Goal: Task Accomplishment & Management: Complete application form

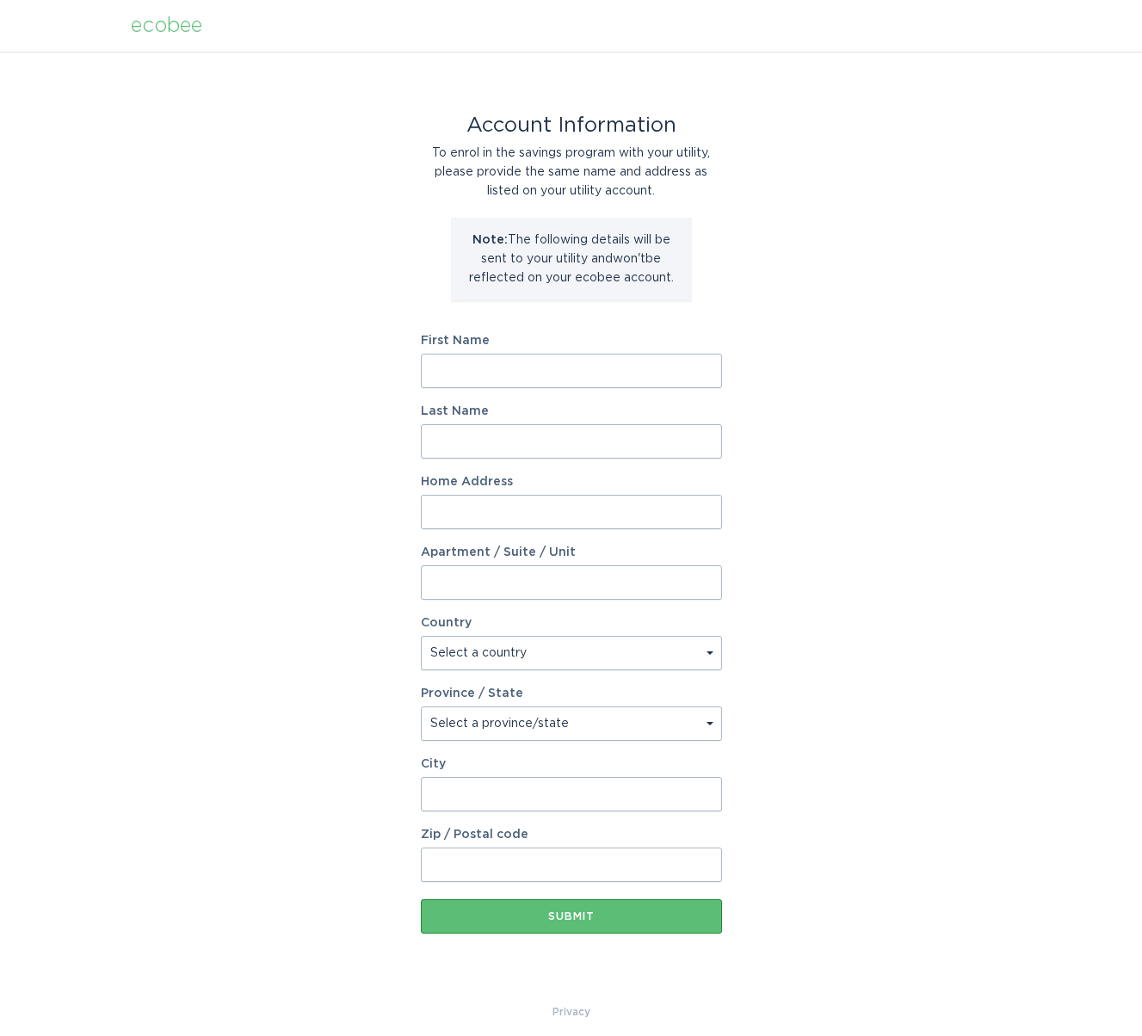
click at [596, 362] on input "First Name" at bounding box center [571, 371] width 301 height 34
type input "[PERSON_NAME]"
type input "[STREET_ADDRESS][PERSON_NAME]"
select select "US"
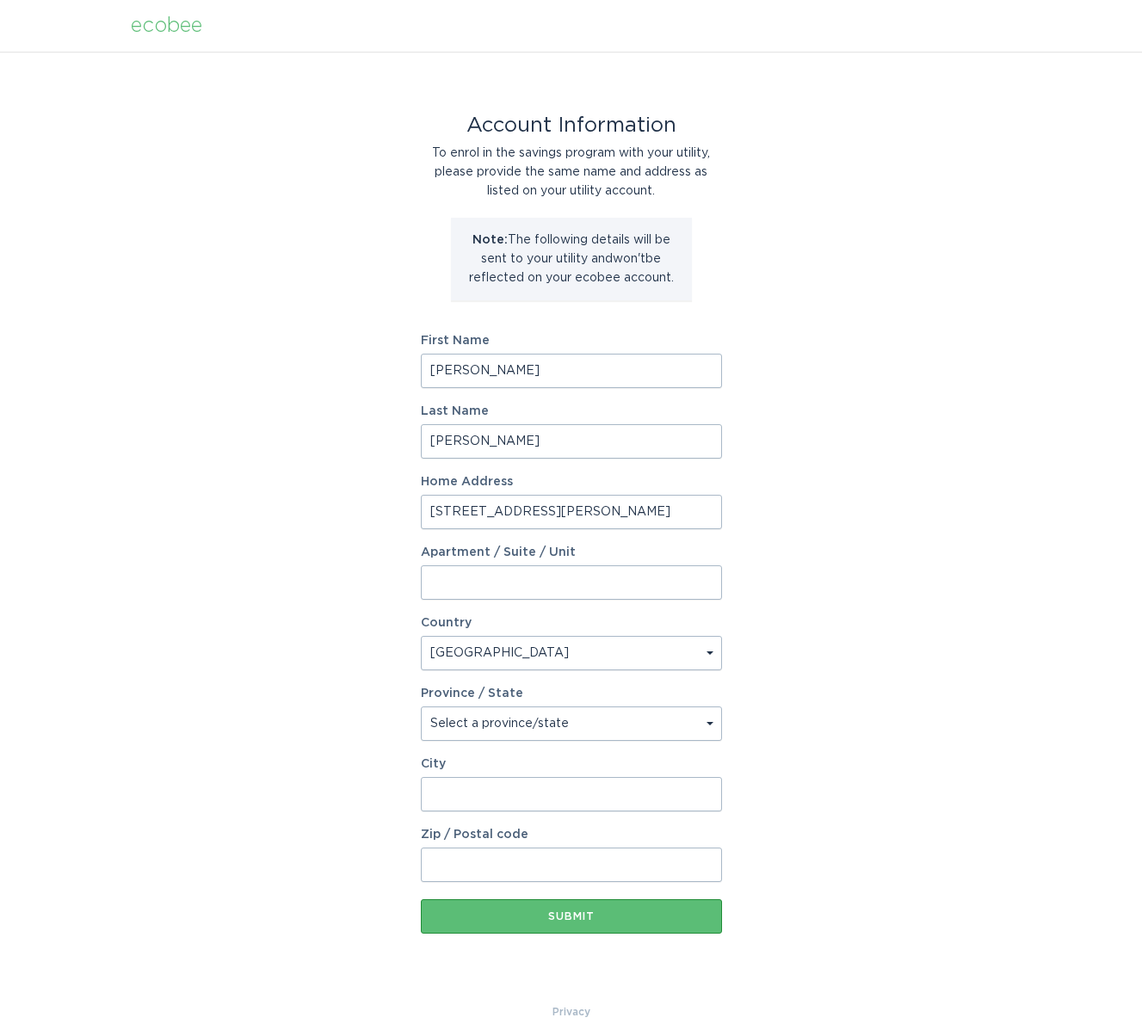
select select "OH"
type input "Pataskala"
type input "43062"
click at [594, 924] on button "Submit" at bounding box center [571, 916] width 301 height 34
